Goal: Task Accomplishment & Management: Manage account settings

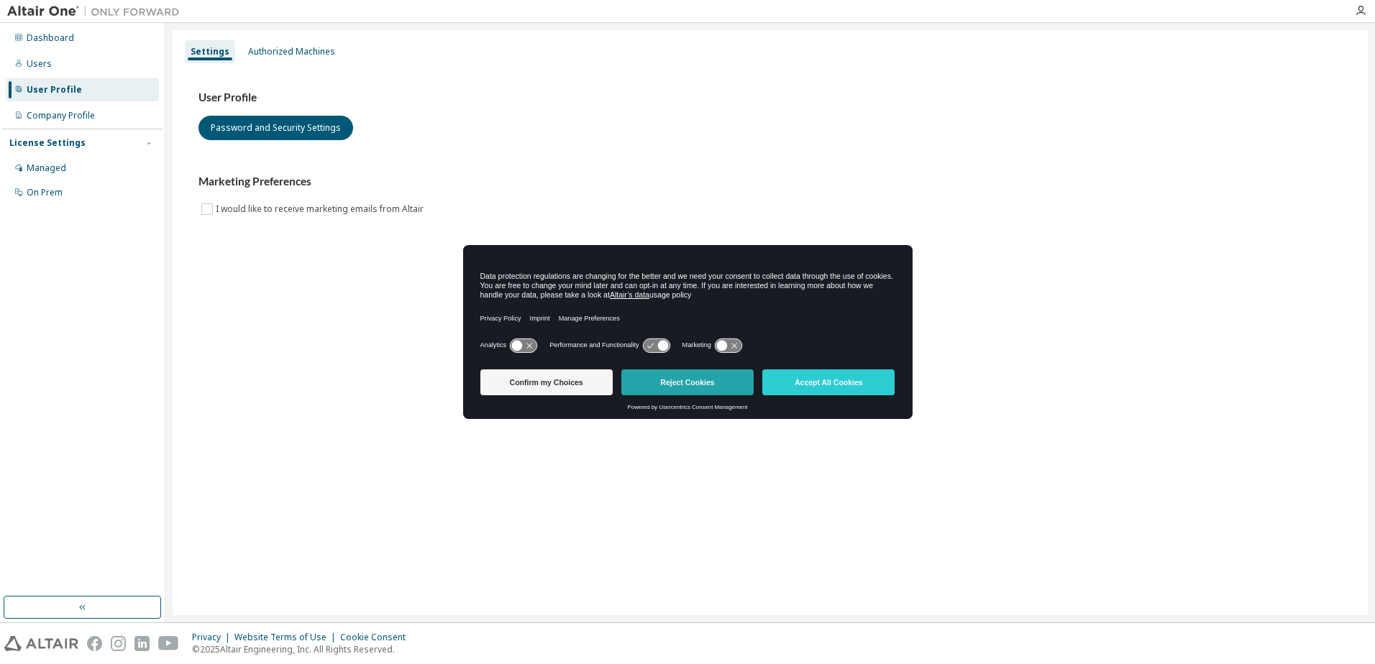
click at [684, 382] on button "Reject Cookies" at bounding box center [687, 383] width 132 height 26
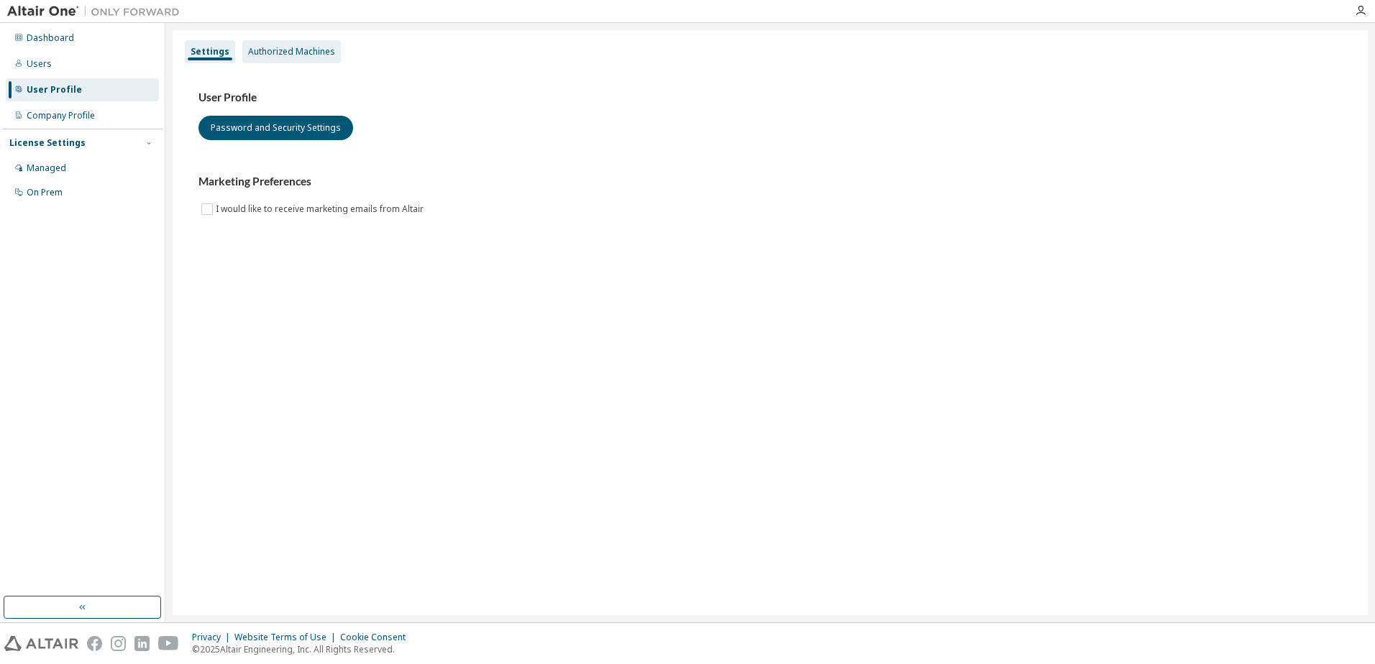
click at [299, 52] on div "Authorized Machines" at bounding box center [291, 52] width 87 height 12
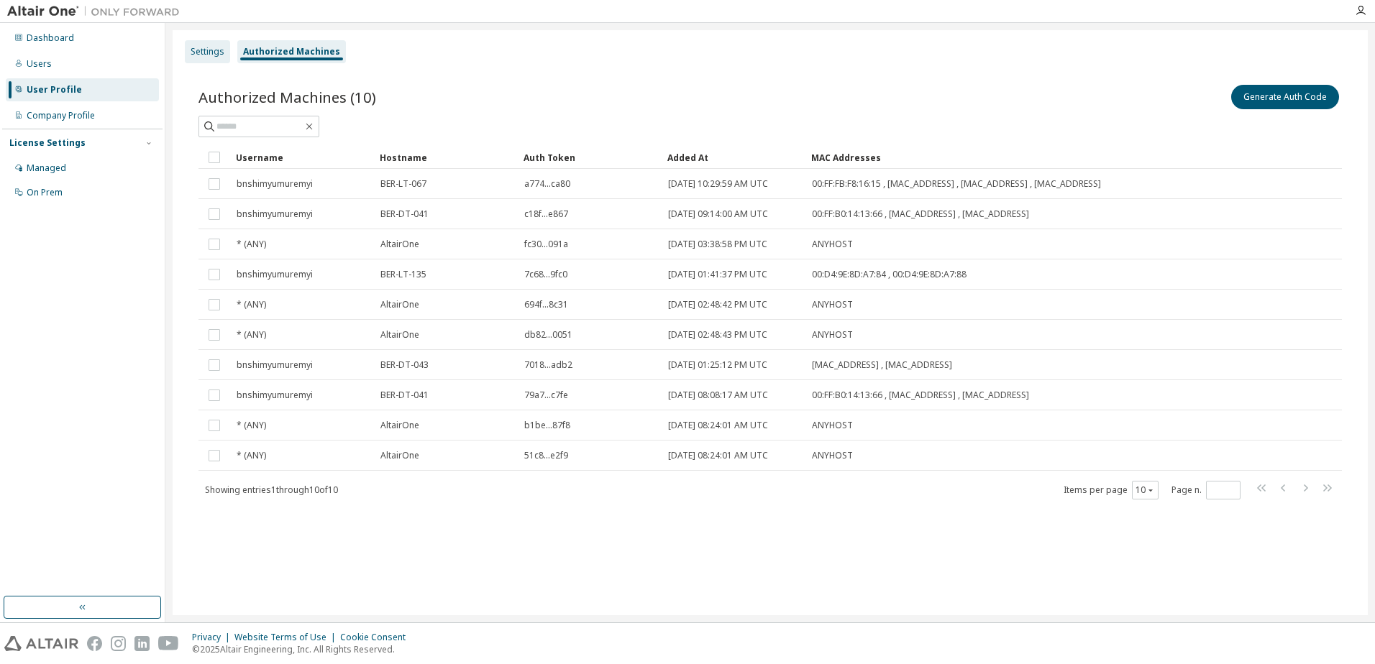
click at [215, 50] on div "Settings" at bounding box center [208, 52] width 34 height 12
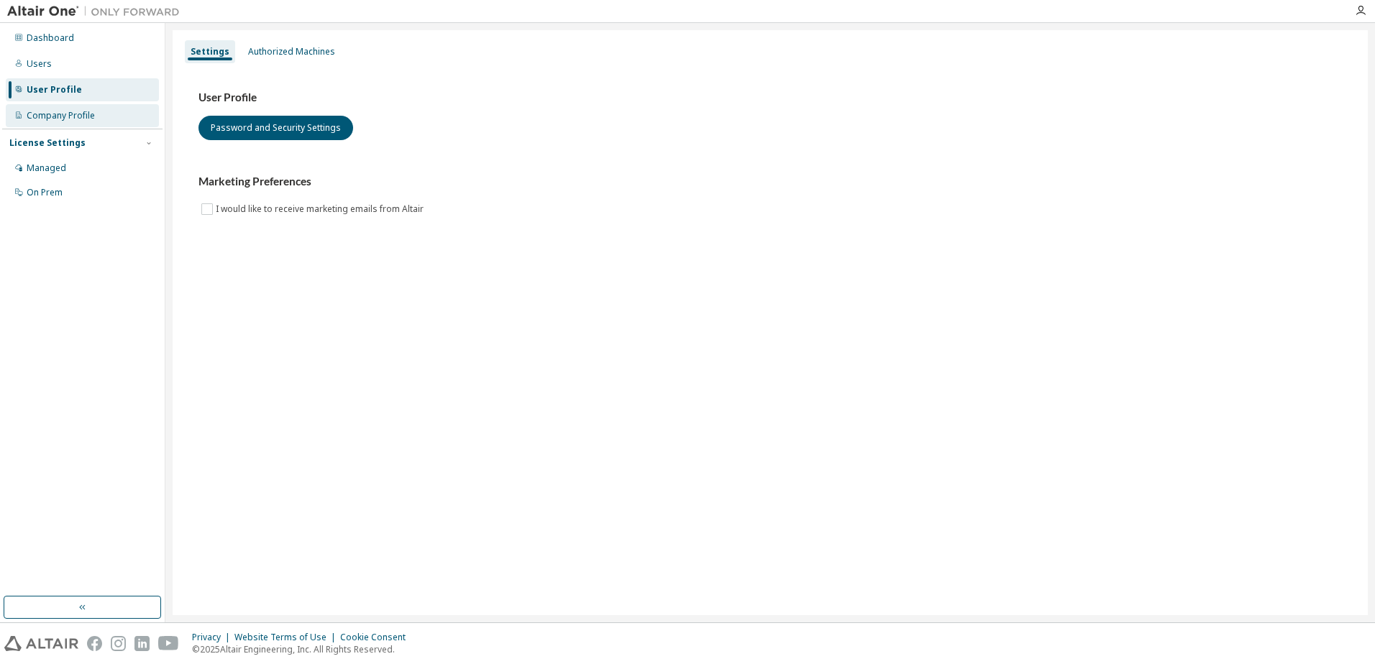
click at [83, 114] on div "Company Profile" at bounding box center [61, 116] width 68 height 12
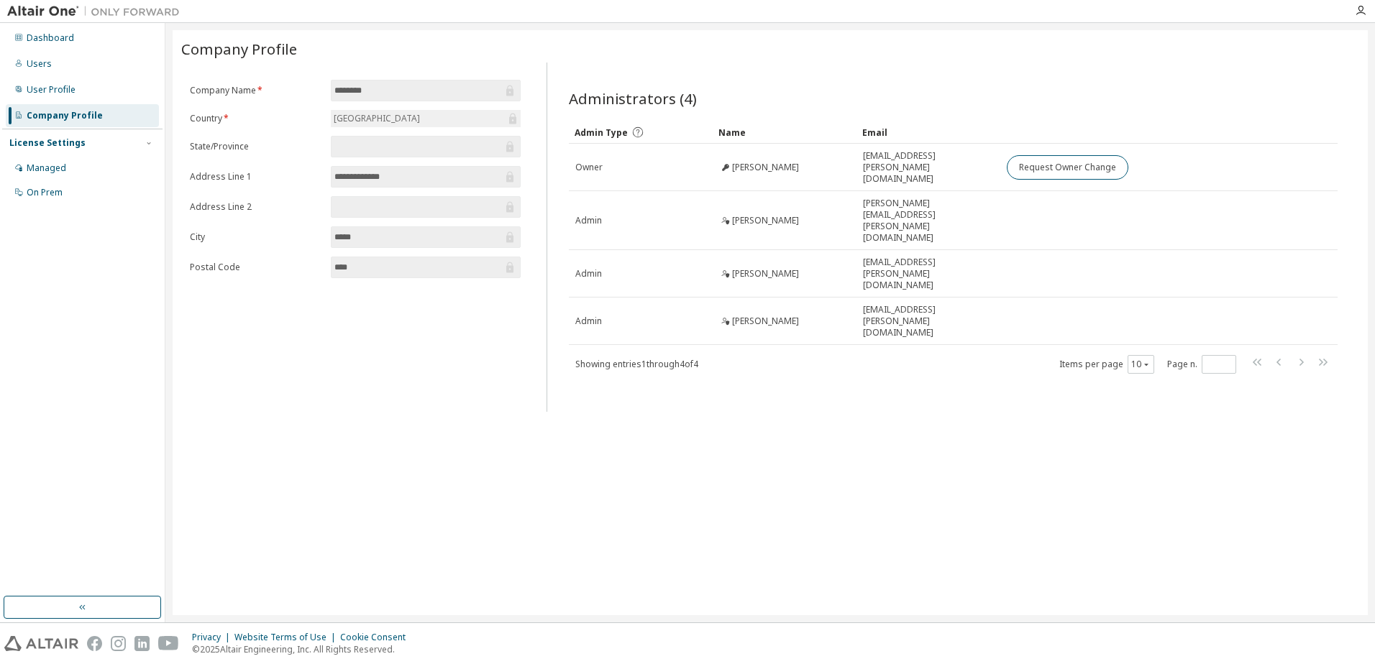
click at [71, 142] on div "License Settings" at bounding box center [47, 143] width 76 height 12
click at [58, 165] on div "Managed" at bounding box center [47, 168] width 40 height 12
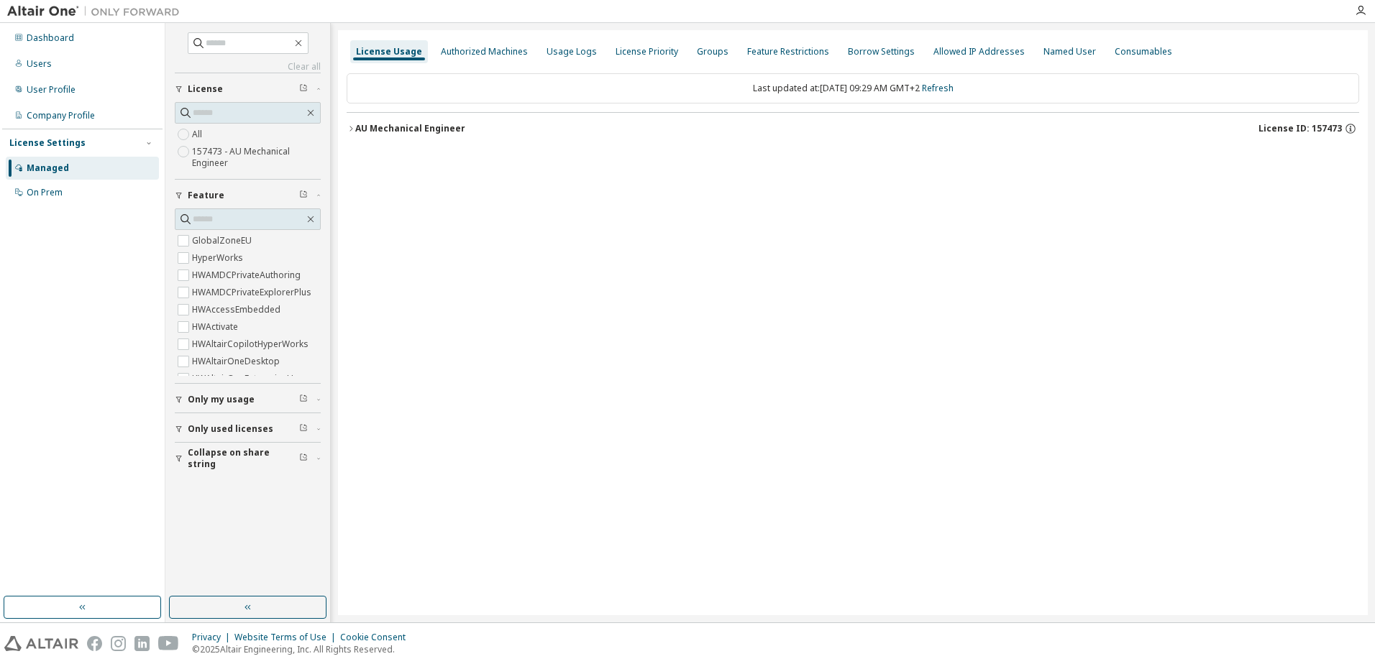
click at [352, 127] on icon "button" at bounding box center [351, 128] width 9 height 9
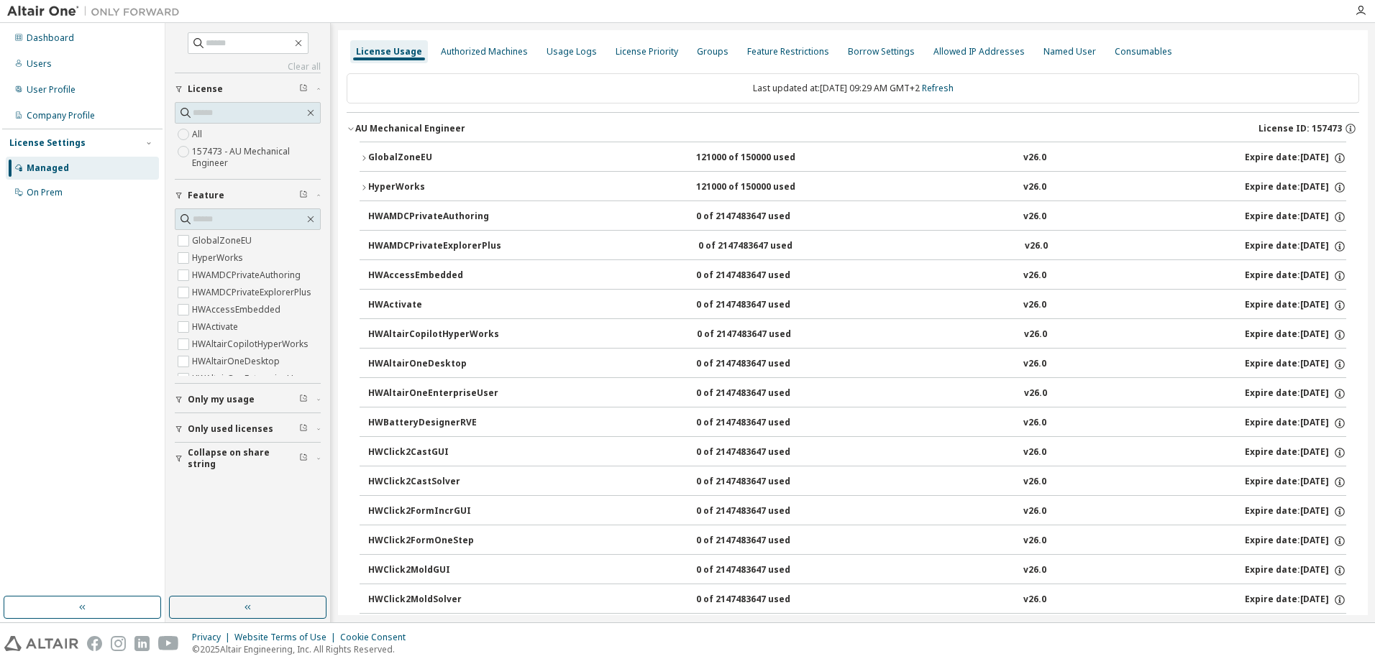
click at [364, 155] on icon "button" at bounding box center [363, 158] width 9 height 9
